Goal: Obtain resource: Download file/media

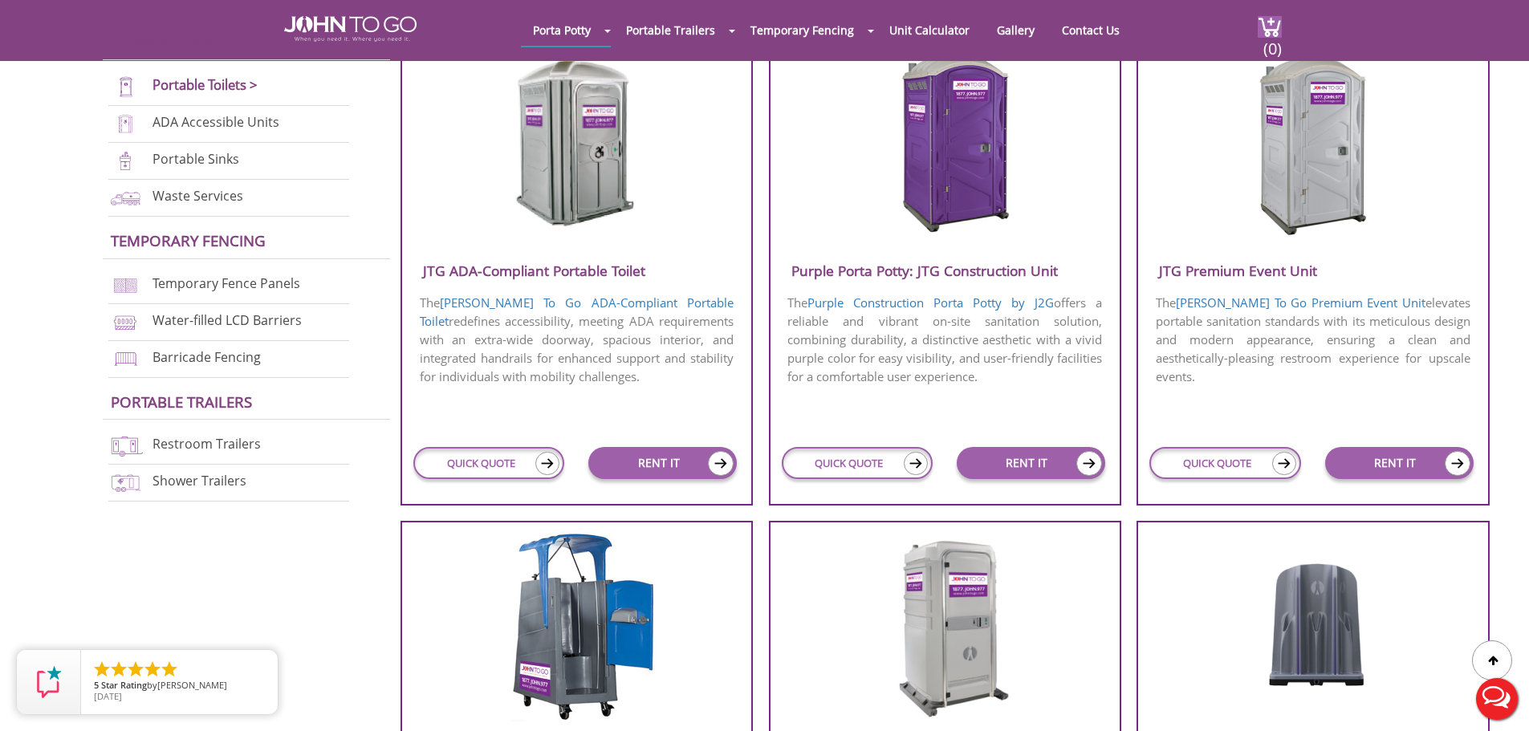
scroll to position [883, 0]
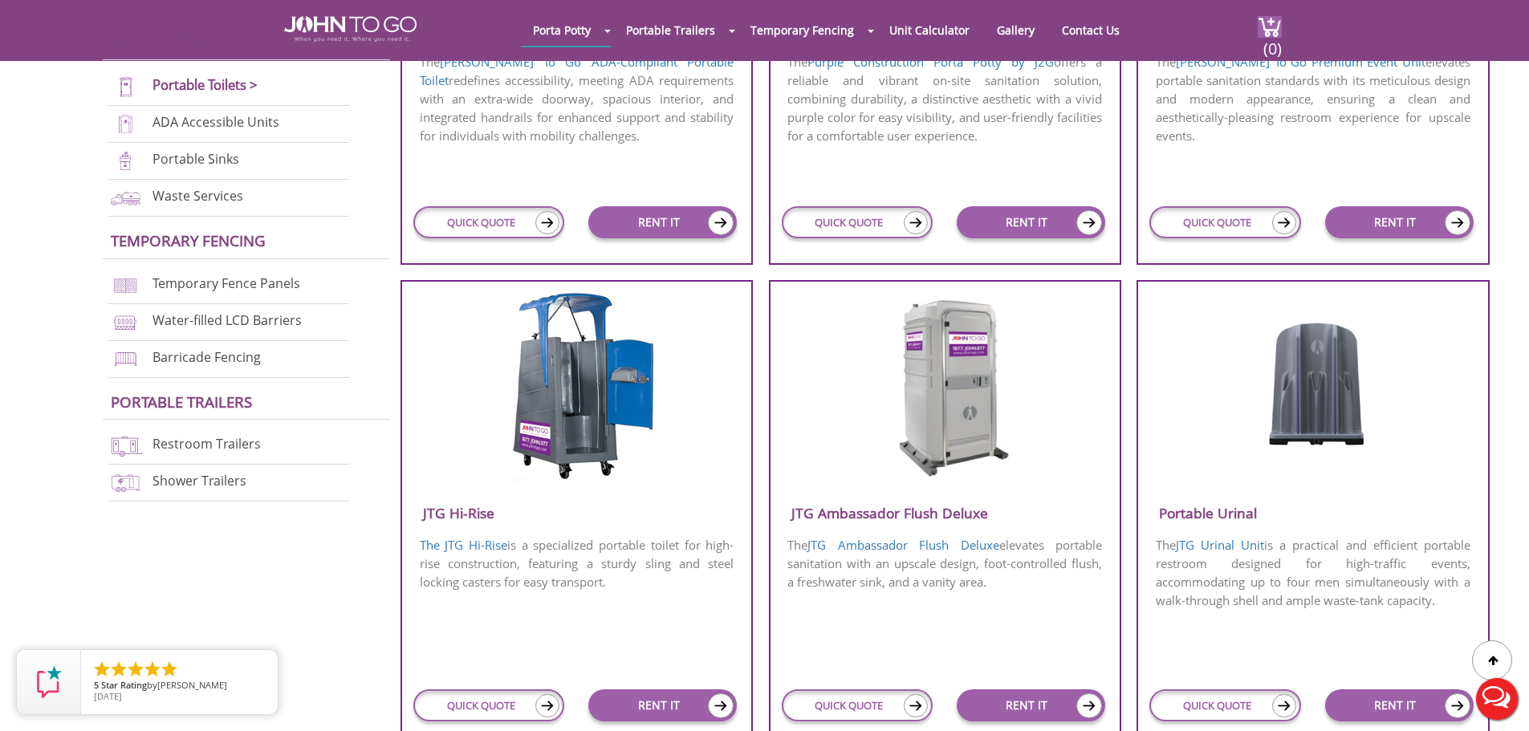
click at [958, 472] on img at bounding box center [944, 385] width 153 height 185
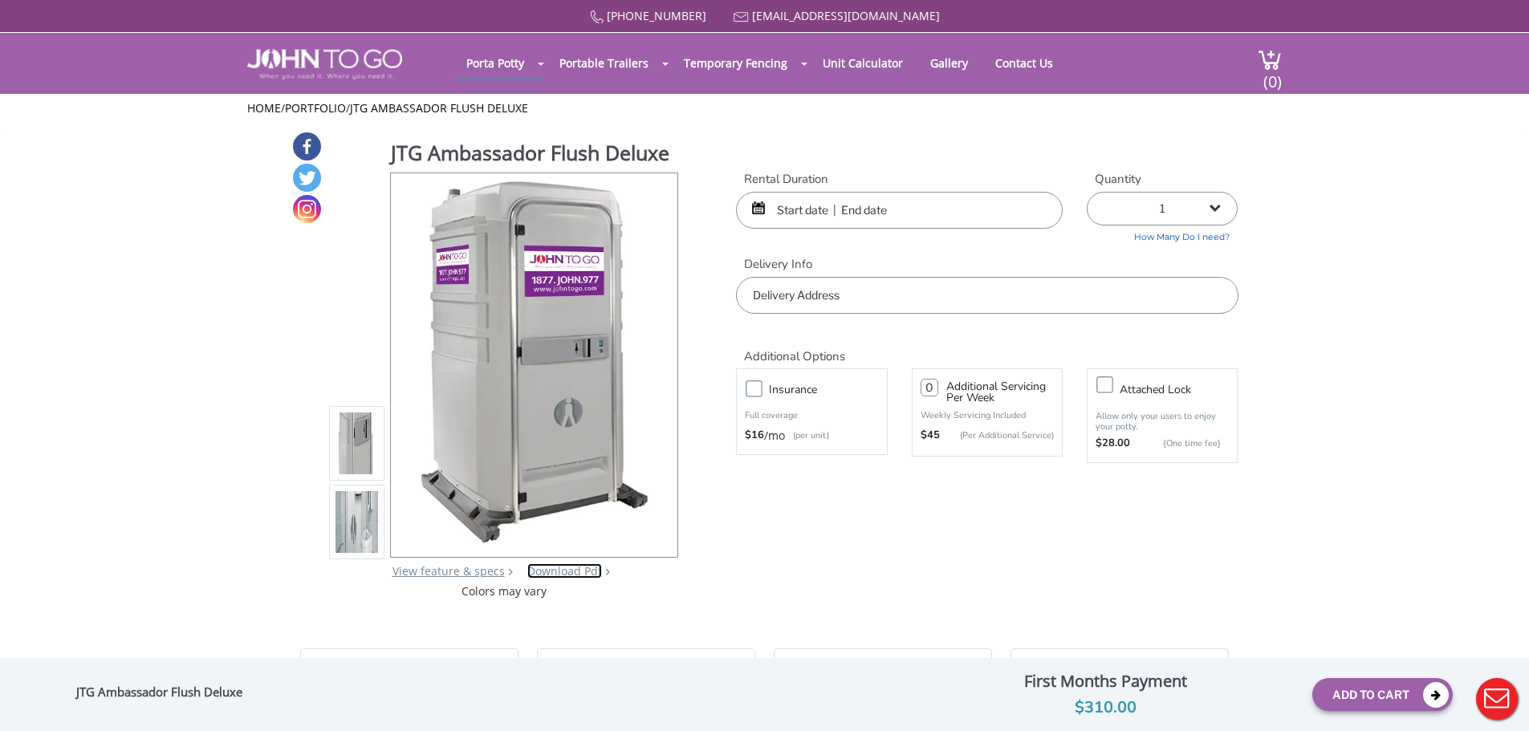
click at [555, 574] on link "Download Pdf" at bounding box center [564, 570] width 75 height 15
